Goal: Use online tool/utility

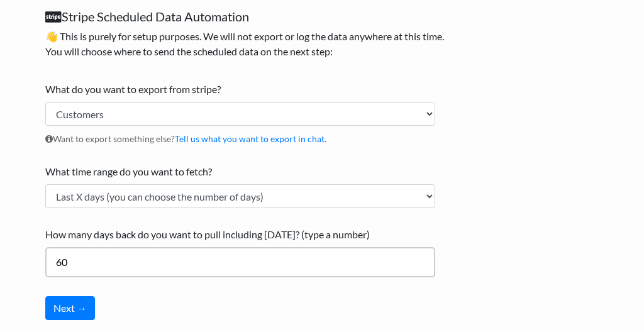
scroll to position [150, 0]
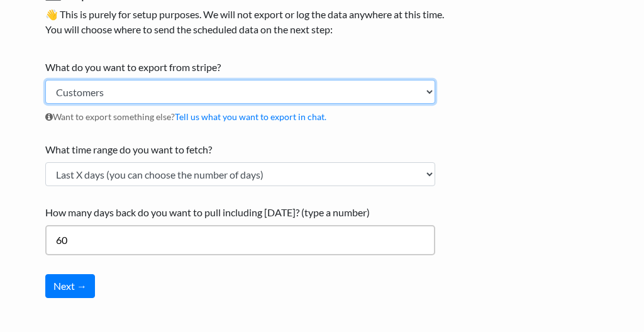
click at [301, 91] on select "Customers Payments Invoices Refunds Subscriptions (All) Subscriptions (Active O…" at bounding box center [240, 92] width 390 height 24
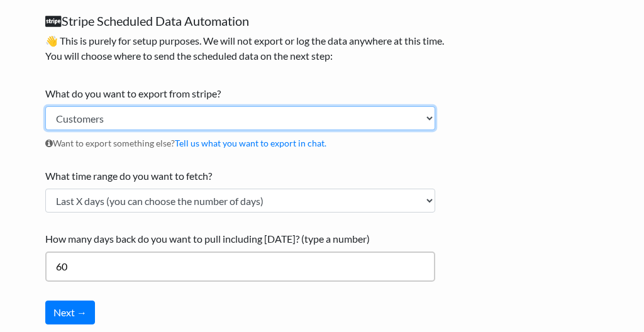
scroll to position [124, 0]
click at [281, 124] on select "Customers Payments Invoices Refunds Subscriptions (All) Subscriptions (Active O…" at bounding box center [240, 118] width 390 height 24
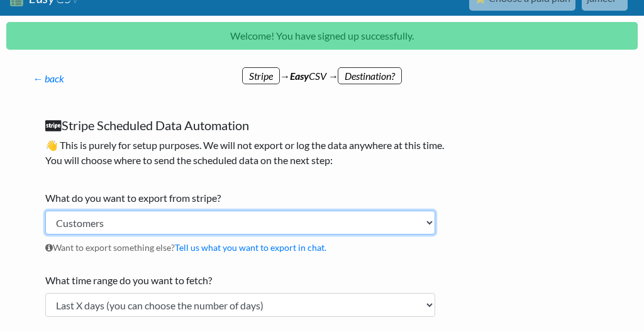
scroll to position [13, 0]
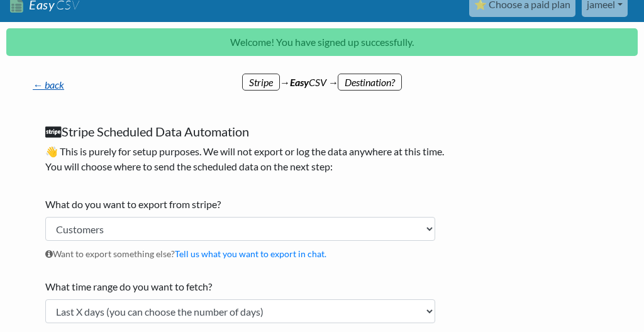
click at [47, 84] on link "← back" at bounding box center [48, 85] width 31 height 12
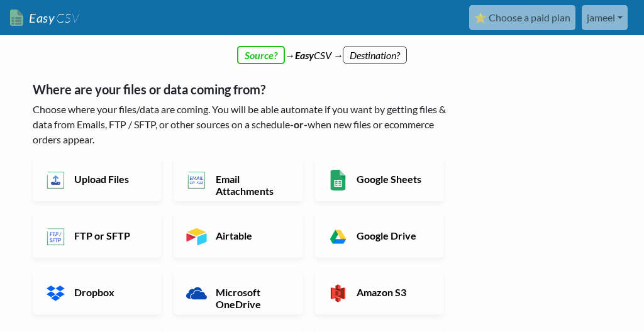
click at [19, 18] on link "Easy CSV" at bounding box center [44, 18] width 69 height 26
